Goal: Navigation & Orientation: Go to known website

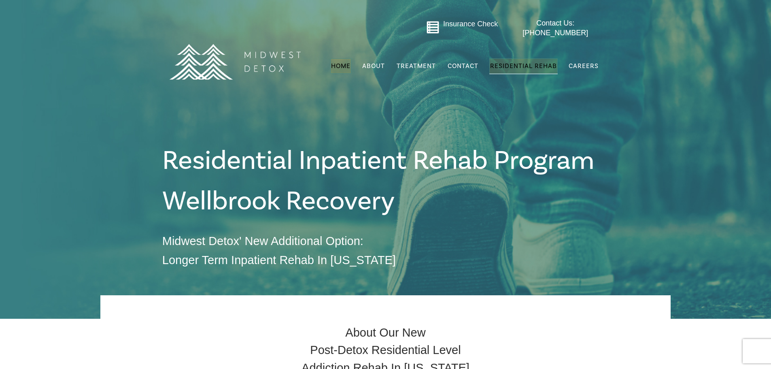
click at [341, 62] on span "Home" at bounding box center [340, 66] width 19 height 8
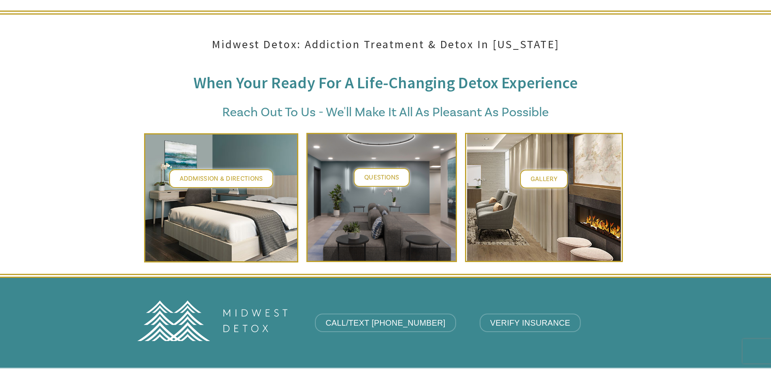
scroll to position [3118, 0]
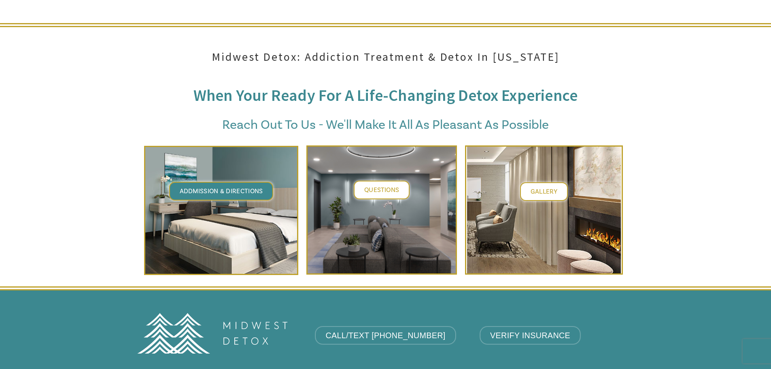
click at [216, 187] on span "Addmission & Directions" at bounding box center [221, 191] width 83 height 8
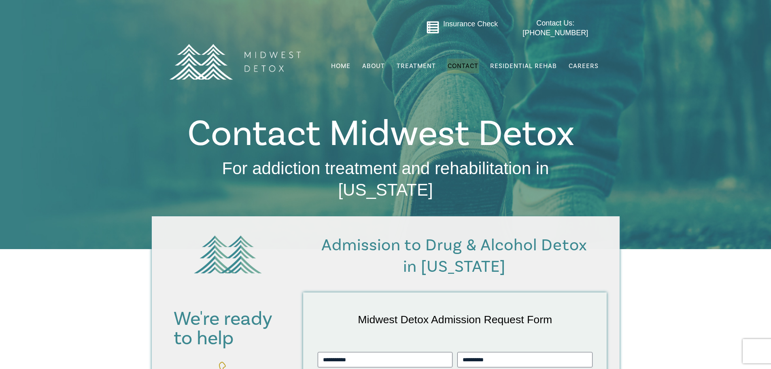
click at [248, 56] on img at bounding box center [235, 61] width 142 height 71
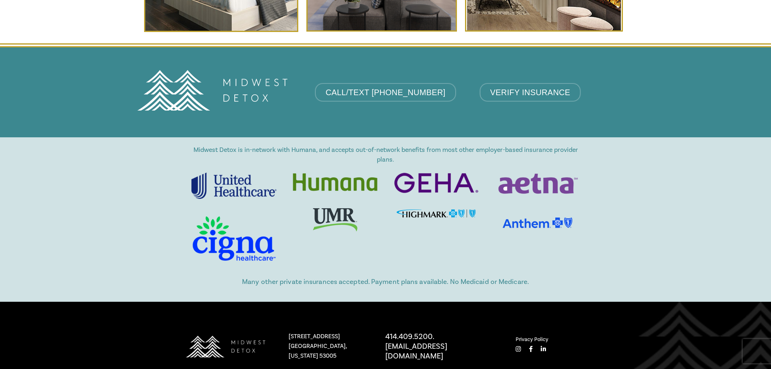
scroll to position [3523, 0]
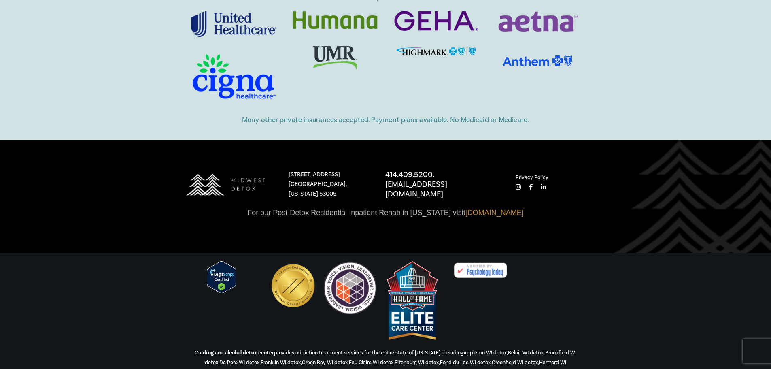
click at [473, 209] on link "[DOMAIN_NAME]" at bounding box center [495, 213] width 58 height 8
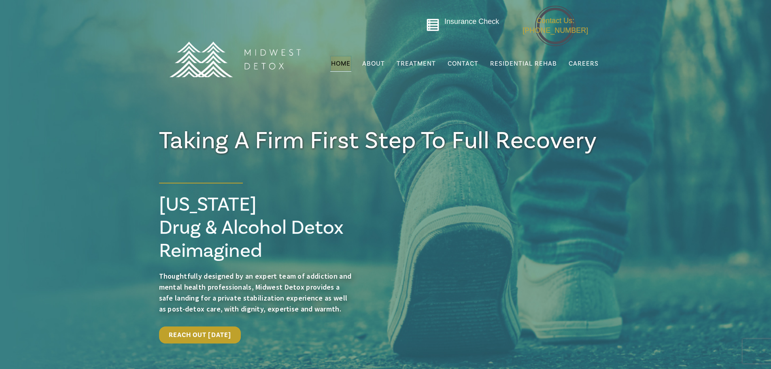
scroll to position [0, 0]
